Goal: Task Accomplishment & Management: Manage account settings

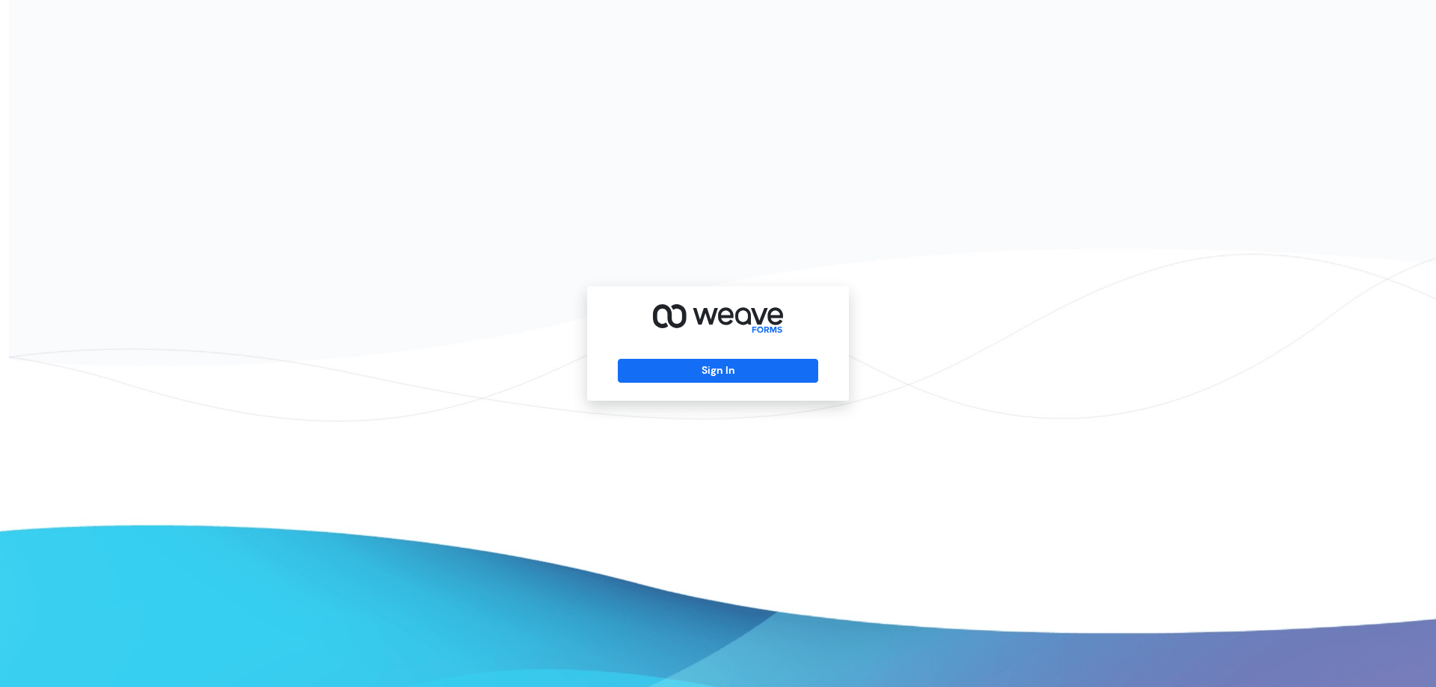
click at [721, 358] on div "Sign In" at bounding box center [718, 343] width 262 height 114
click at [719, 359] on button "Sign In" at bounding box center [718, 371] width 200 height 24
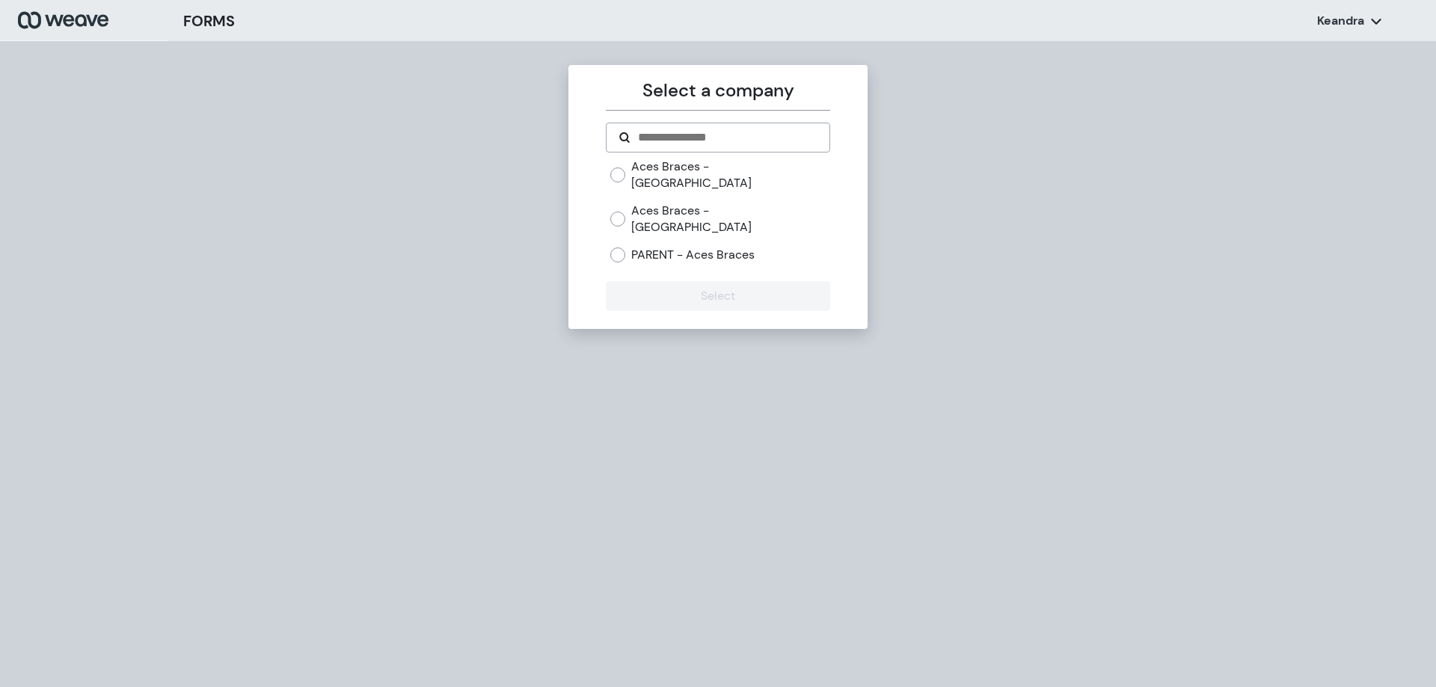
click at [630, 164] on div "Aces Braces - [GEOGRAPHIC_DATA]" at bounding box center [719, 175] width 219 height 32
click at [627, 169] on div "Aces Braces - [GEOGRAPHIC_DATA]" at bounding box center [719, 175] width 219 height 32
click at [626, 169] on div "Aces Braces - [GEOGRAPHIC_DATA]" at bounding box center [719, 175] width 219 height 32
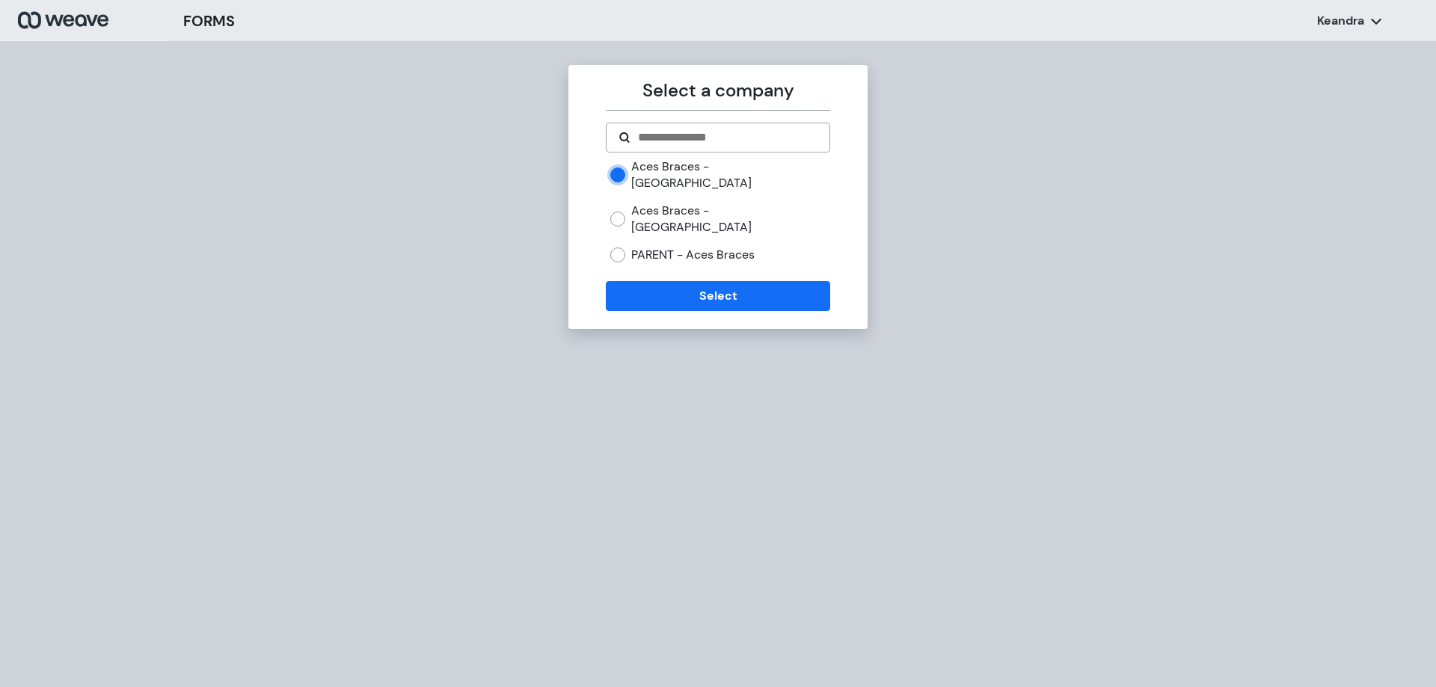
click at [641, 246] on form "Aces Braces - Brooklyn Aces Braces - [GEOGRAPHIC_DATA] PARENT - Aces Braces Sel…" at bounding box center [718, 217] width 224 height 188
click at [642, 281] on button "Select" at bounding box center [718, 296] width 224 height 30
